Goal: Task Accomplishment & Management: Manage account settings

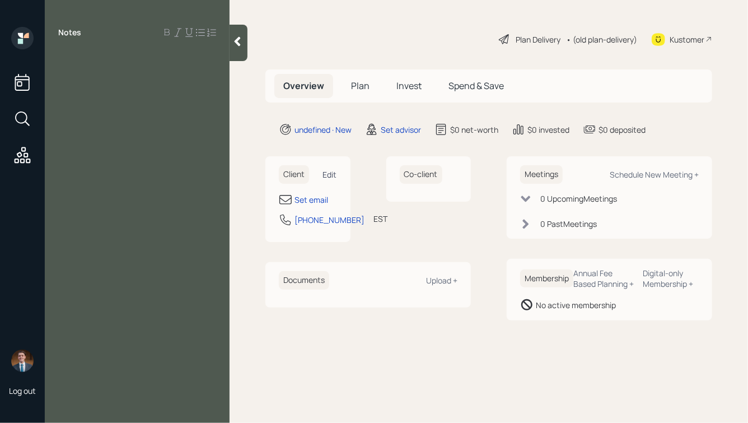
click at [327, 173] on div "Edit" at bounding box center [330, 174] width 14 height 11
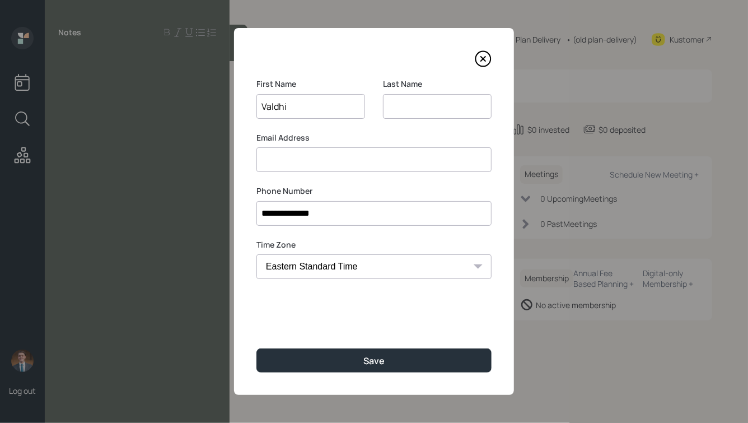
type input "Valdhi"
type input "Figareau"
click at [256, 348] on button "Save" at bounding box center [373, 360] width 235 height 24
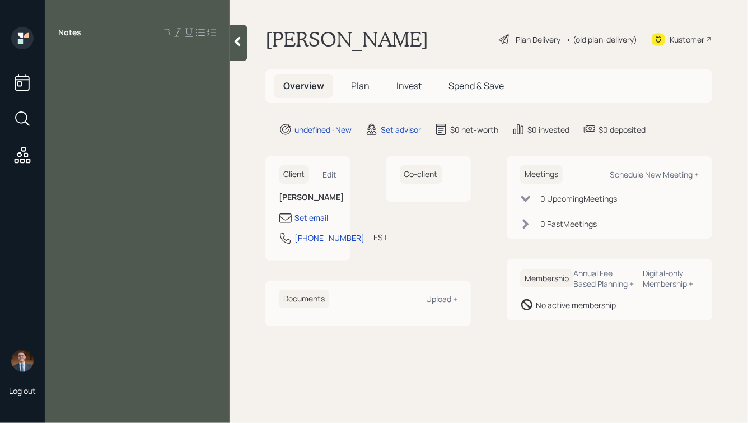
click at [134, 79] on div "Notes" at bounding box center [137, 218] width 185 height 382
click at [77, 54] on div at bounding box center [137, 58] width 158 height 12
click at [234, 40] on icon at bounding box center [237, 41] width 11 height 11
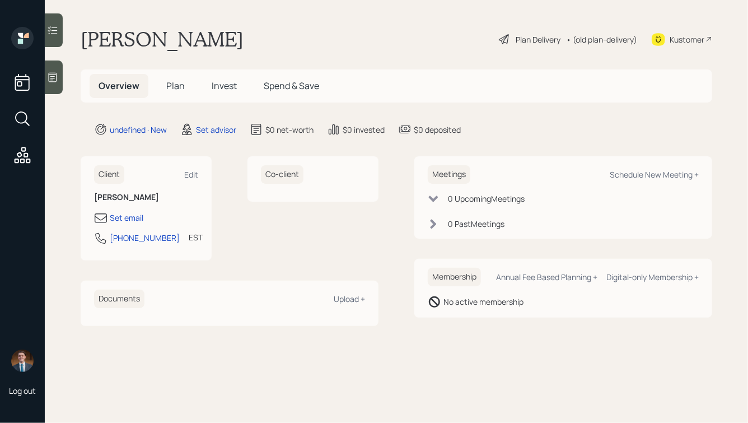
click at [50, 76] on icon at bounding box center [52, 77] width 11 height 11
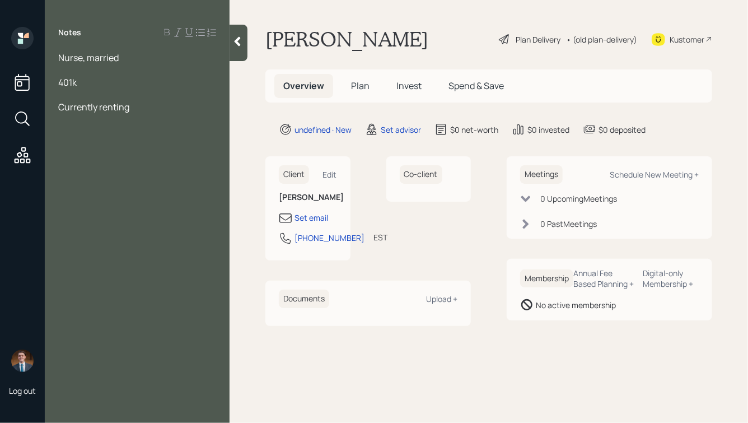
click at [237, 43] on icon at bounding box center [238, 42] width 6 height 10
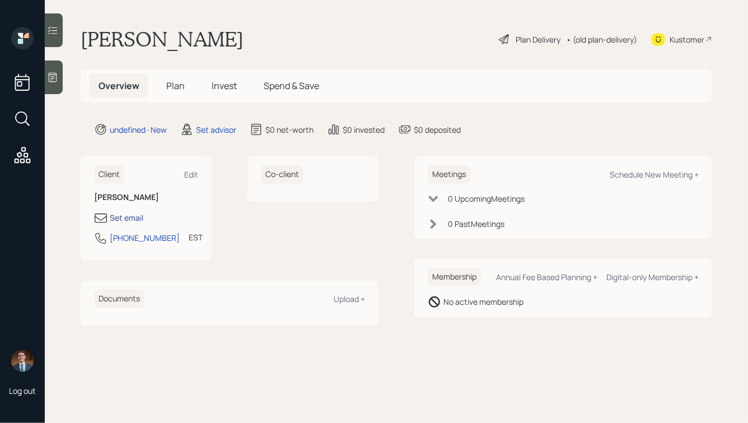
click at [126, 217] on div "Set email" at bounding box center [127, 218] width 34 height 12
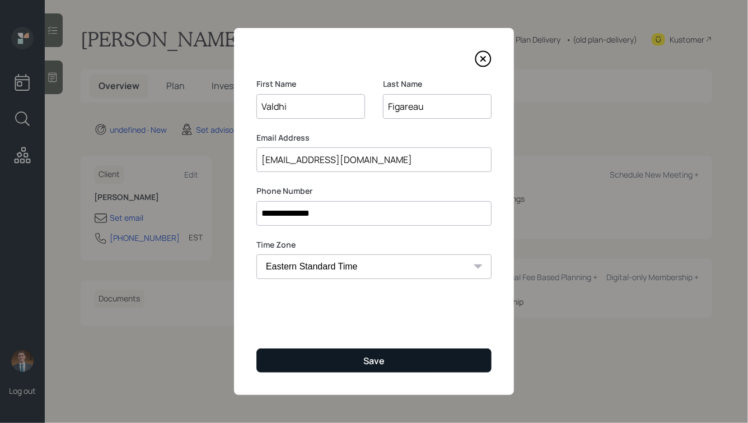
type input "[EMAIL_ADDRESS][DOMAIN_NAME]"
click at [335, 361] on button "Save" at bounding box center [373, 360] width 235 height 24
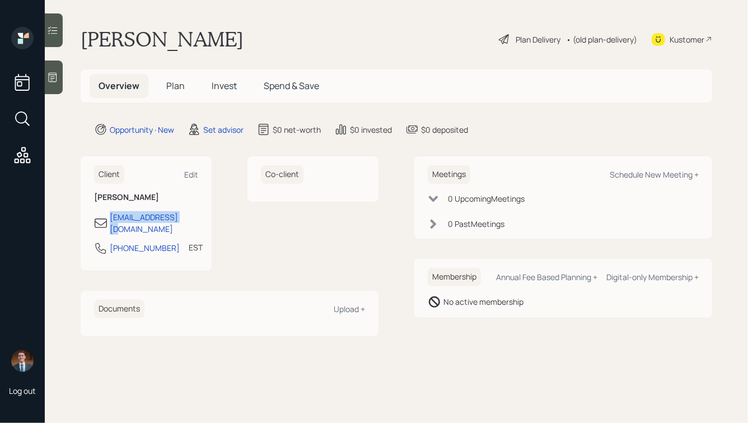
drag, startPoint x: 188, startPoint y: 218, endPoint x: 100, endPoint y: 218, distance: 87.3
click at [100, 218] on div "[EMAIL_ADDRESS][DOMAIN_NAME]" at bounding box center [146, 223] width 104 height 24
copy div "[EMAIL_ADDRESS][DOMAIN_NAME]"
